Goal: Task Accomplishment & Management: Use online tool/utility

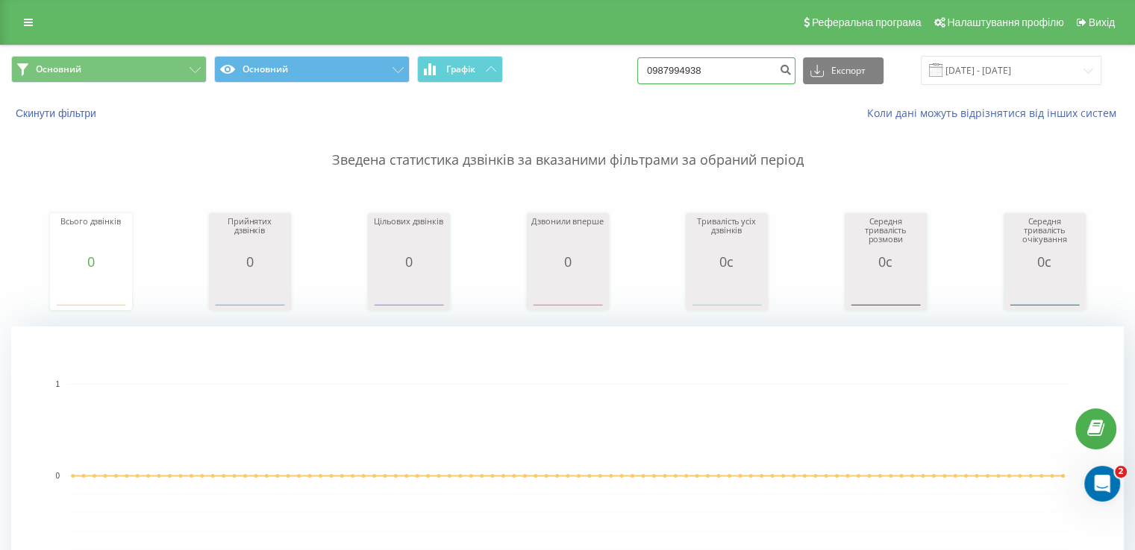
drag, startPoint x: 719, startPoint y: 75, endPoint x: 650, endPoint y: 67, distance: 69.0
click at [650, 67] on div "Основний Основний Графік 0987994938 Експорт .csv .xls .xlsx 13.05.2025 - 13.08.…" at bounding box center [567, 70] width 1112 height 29
paste input "686212924"
type input "0686212924"
click at [862, 74] on button "Експорт" at bounding box center [843, 70] width 81 height 27
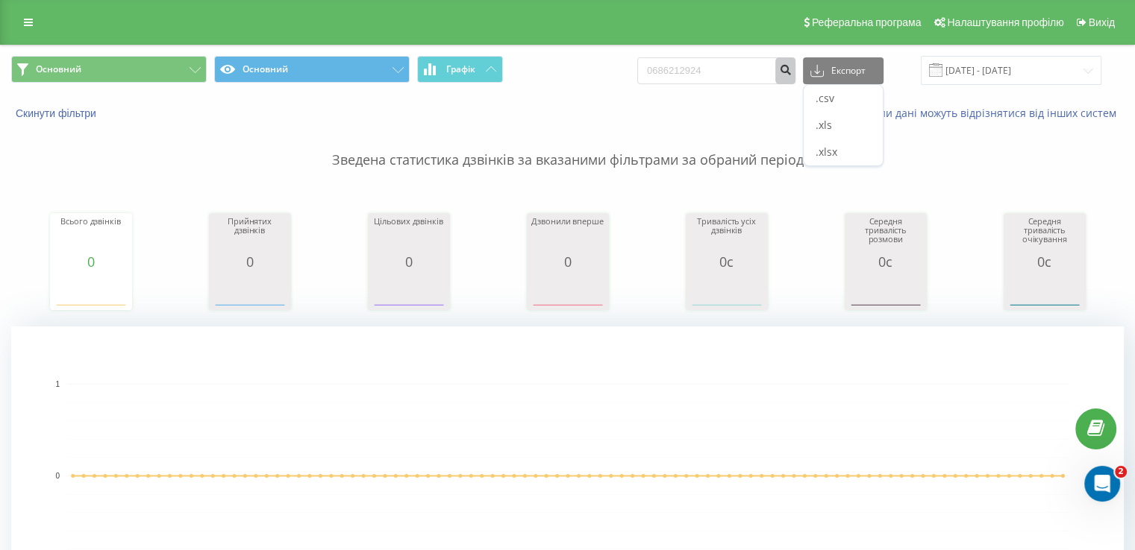
click at [791, 69] on icon "submit" at bounding box center [785, 67] width 13 height 9
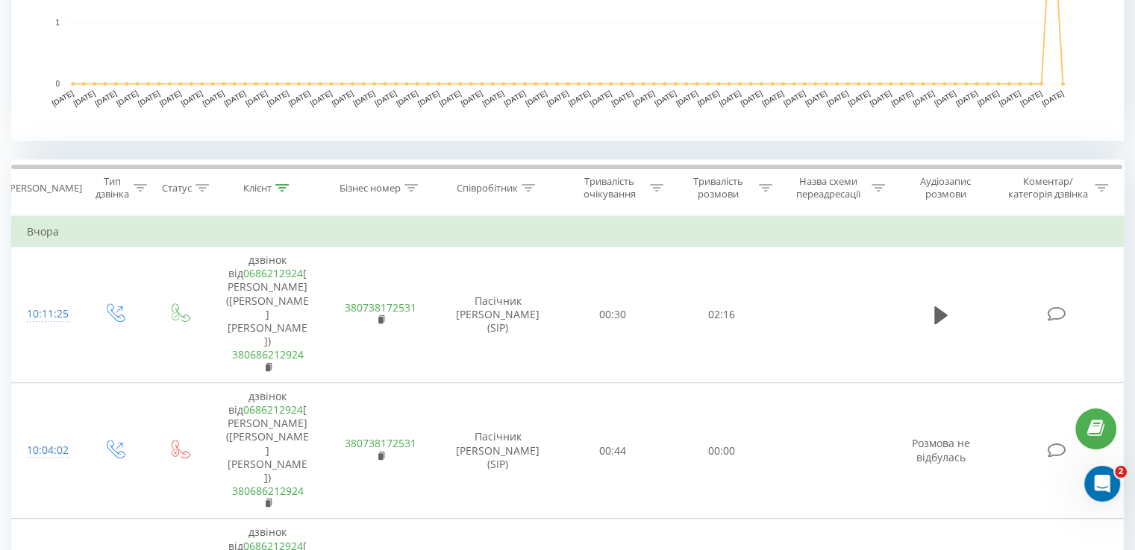
scroll to position [522, 0]
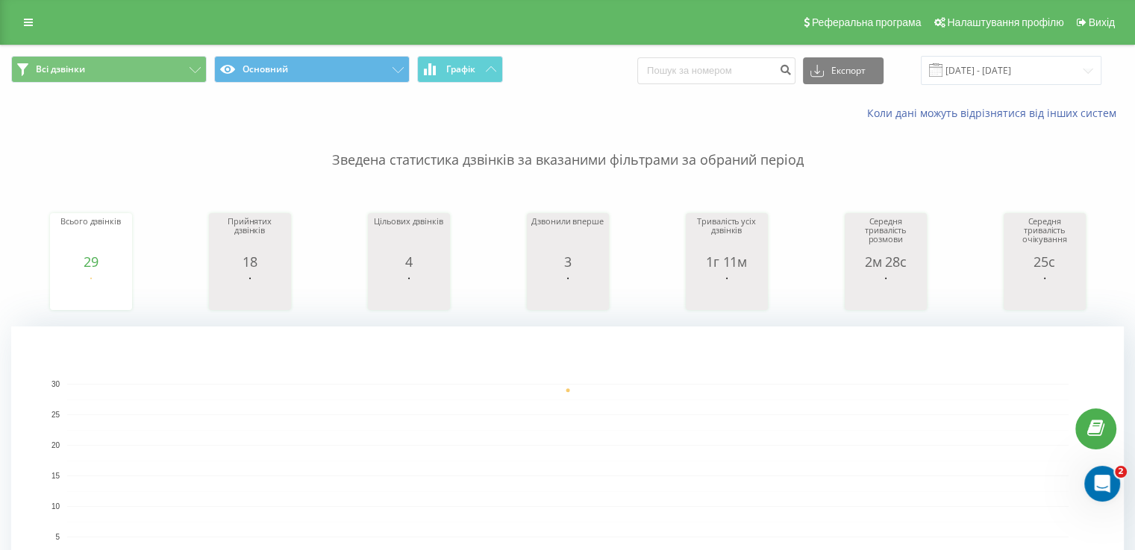
click at [942, 67] on span at bounding box center [935, 69] width 13 height 13
click at [993, 60] on input "[DATE] - [DATE]" at bounding box center [1010, 70] width 181 height 29
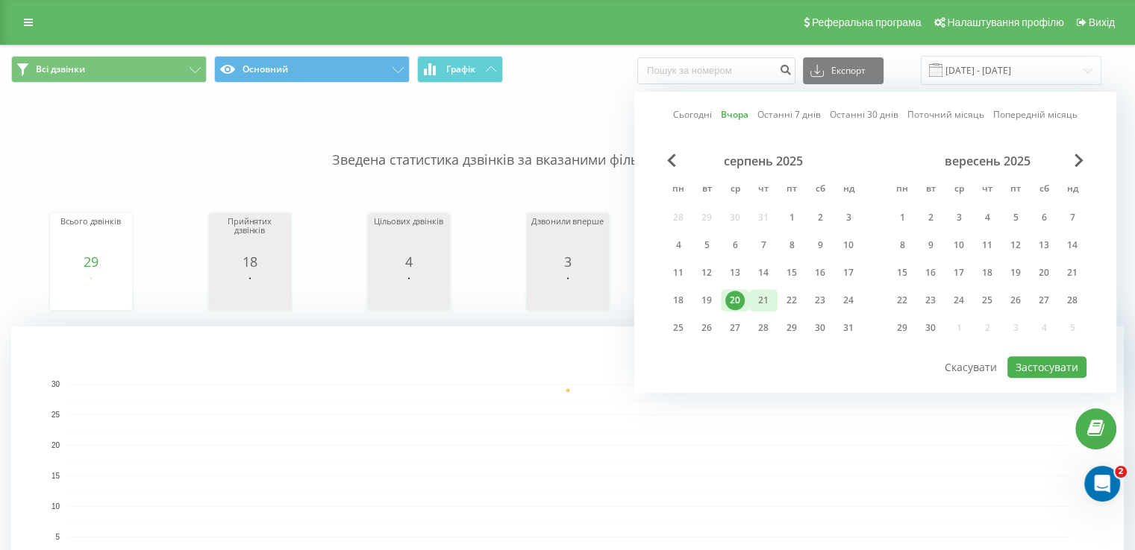
click at [768, 291] on div "21" at bounding box center [762, 300] width 19 height 19
click at [1074, 368] on button "Застосувати" at bounding box center [1046, 368] width 79 height 22
type input "[DATE] - [DATE]"
